Goal: Task Accomplishment & Management: Use online tool/utility

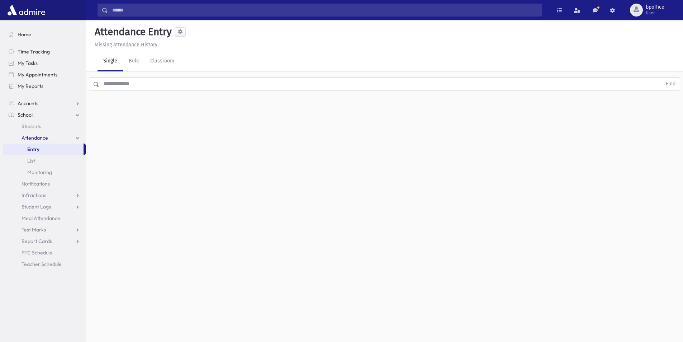
click at [131, 88] on input "text" at bounding box center [380, 83] width 563 height 13
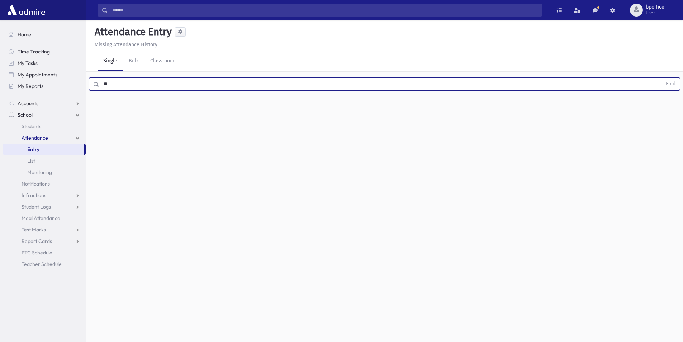
type input "*"
type input "*****"
click at [662, 78] on button "Find" at bounding box center [671, 84] width 18 height 12
click at [141, 87] on input "text" at bounding box center [380, 83] width 563 height 13
type input "*****"
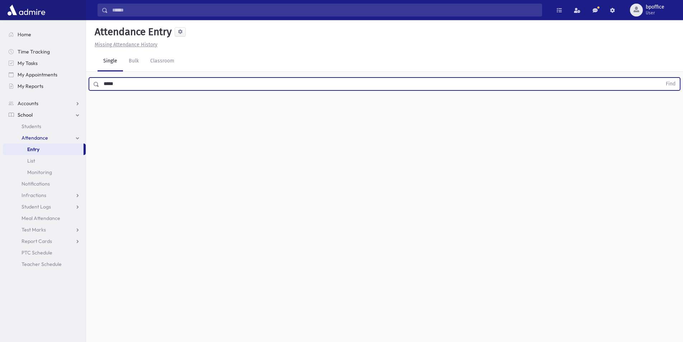
click at [662, 78] on button "Find" at bounding box center [671, 84] width 18 height 12
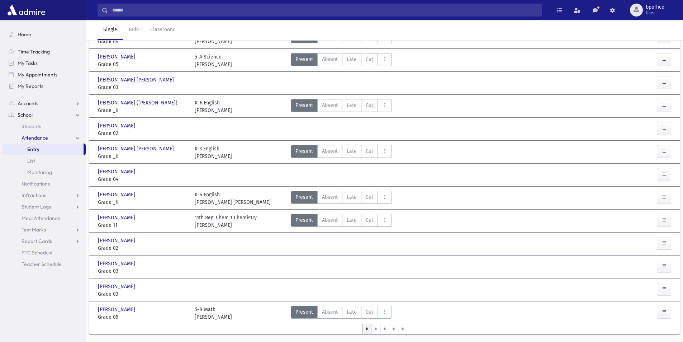
scroll to position [250, 0]
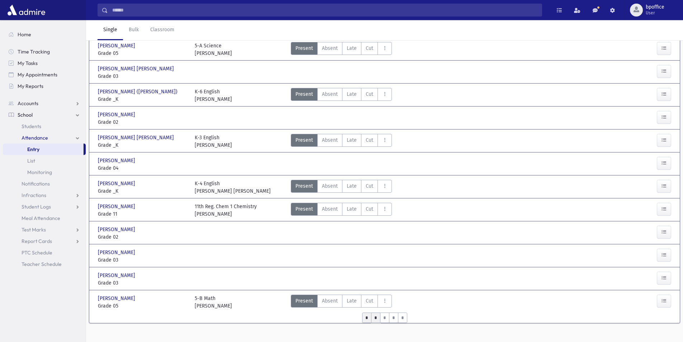
click at [377, 312] on input "*" at bounding box center [375, 317] width 9 height 10
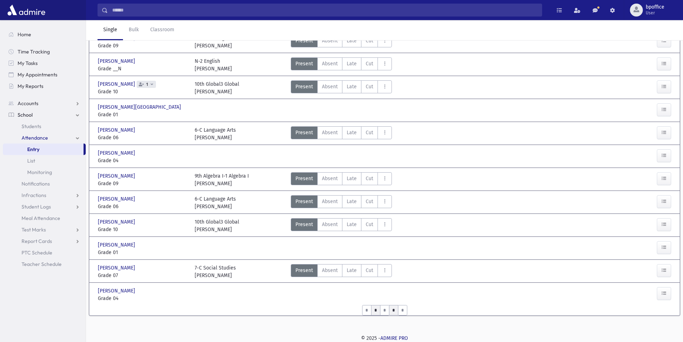
click at [390, 314] on input "*" at bounding box center [393, 310] width 9 height 10
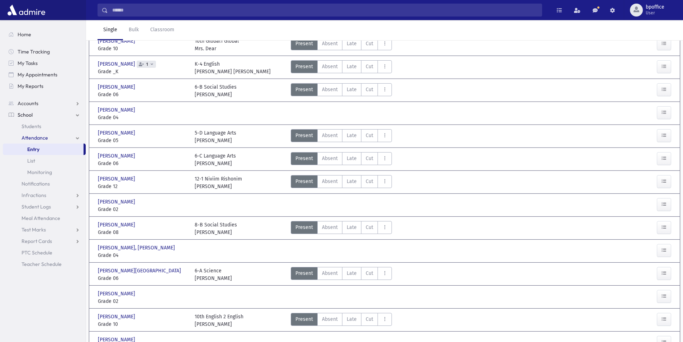
scroll to position [142, 0]
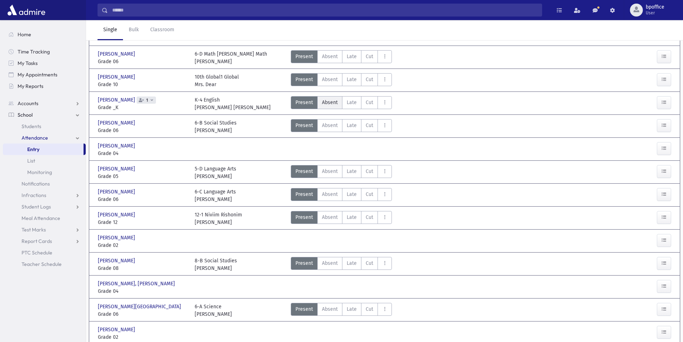
click at [326, 100] on span "Absent" at bounding box center [330, 103] width 16 height 8
